Goal: Use online tool/utility: Utilize a website feature to perform a specific function

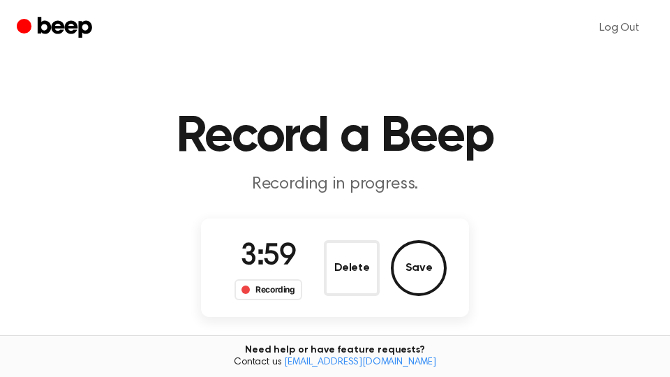
click at [443, 283] on div "Delete Save" at bounding box center [385, 268] width 123 height 56
click at [427, 270] on button "Save" at bounding box center [419, 268] width 56 height 56
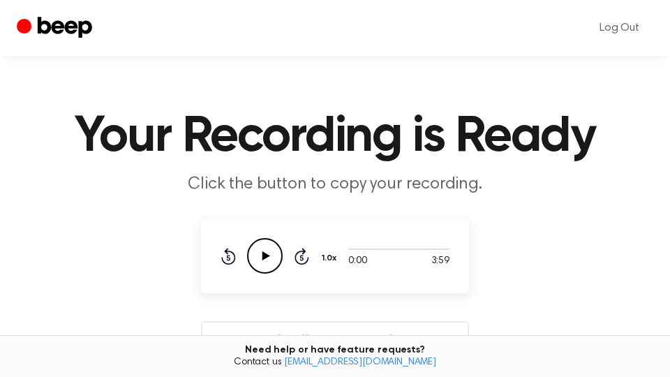
scroll to position [237, 0]
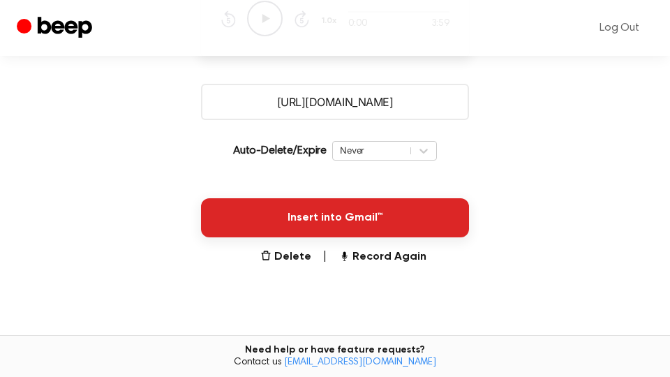
click at [438, 223] on button "Insert into Gmail™" at bounding box center [335, 217] width 268 height 39
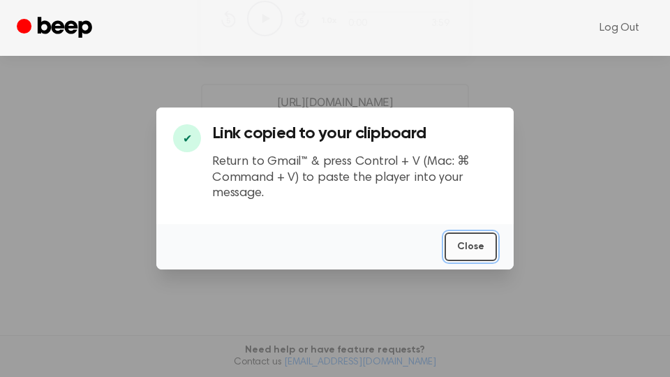
click at [476, 242] on button "Close" at bounding box center [471, 246] width 52 height 29
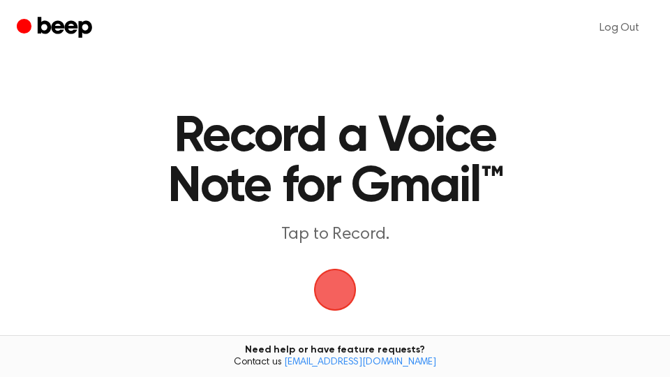
click at [338, 290] on span "button" at bounding box center [335, 289] width 39 height 39
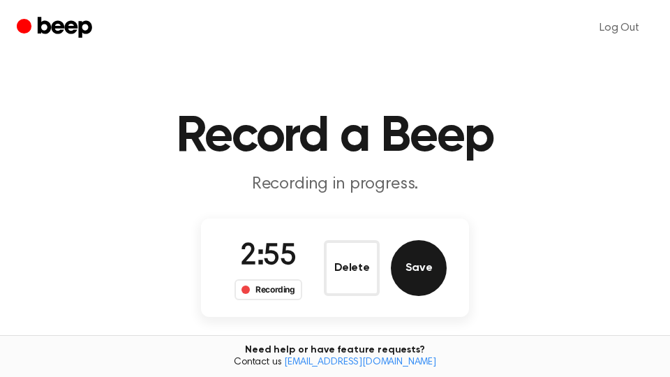
click at [432, 283] on button "Save" at bounding box center [419, 268] width 56 height 56
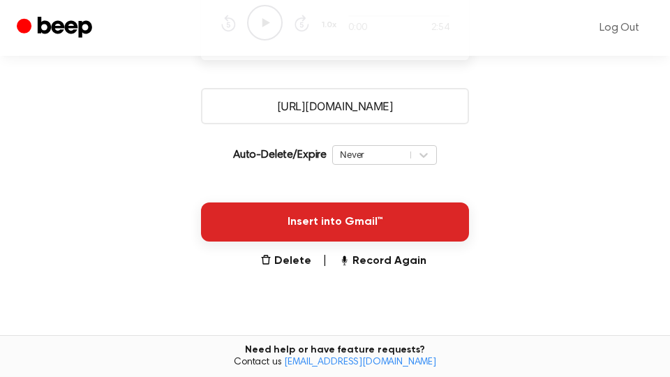
scroll to position [237, 0]
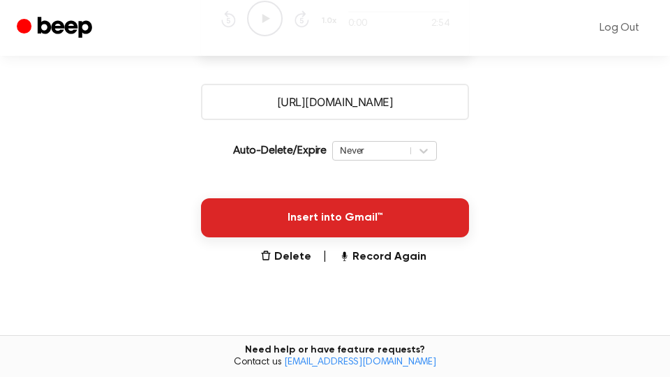
click at [427, 212] on button "Insert into Gmail™" at bounding box center [335, 217] width 268 height 39
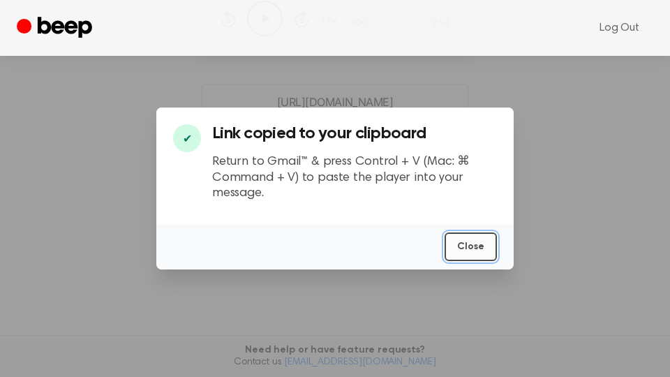
click at [475, 245] on button "Close" at bounding box center [471, 246] width 52 height 29
